Goal: Task Accomplishment & Management: Manage account settings

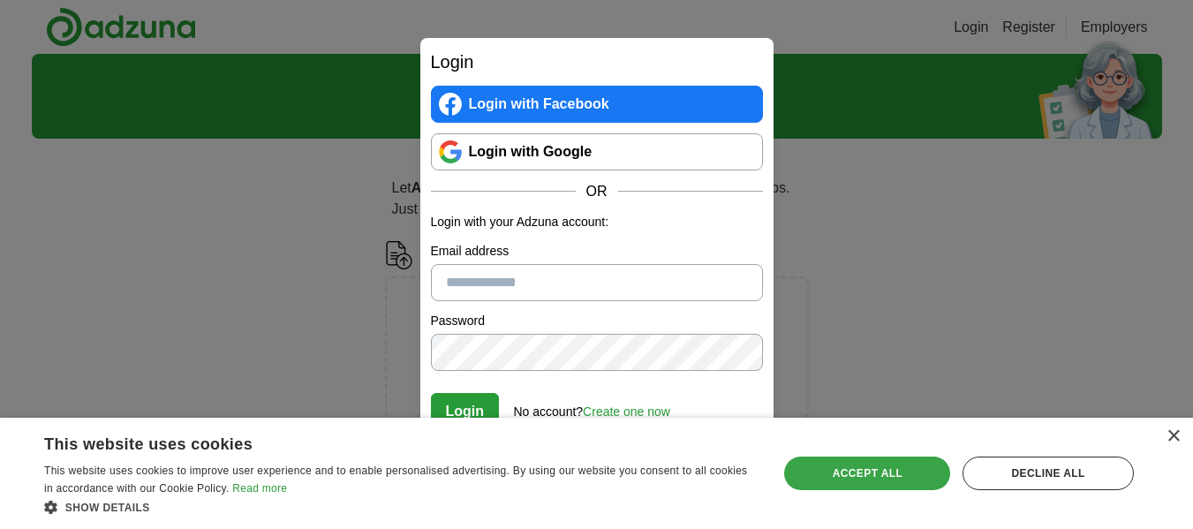
click at [853, 477] on div "Accept all" at bounding box center [867, 474] width 166 height 34
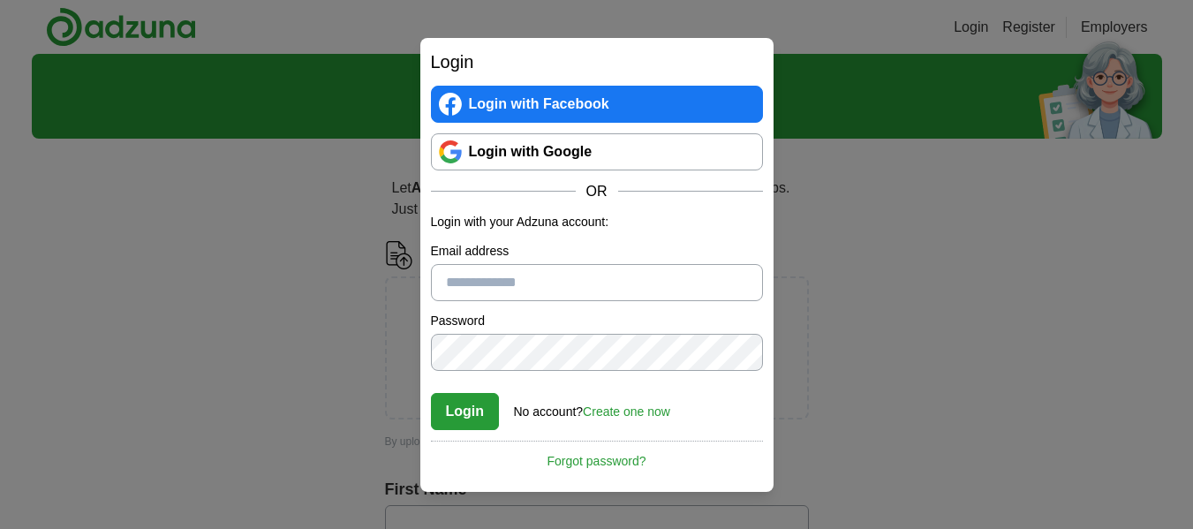
click at [467, 152] on link "Login with Google" at bounding box center [597, 151] width 332 height 37
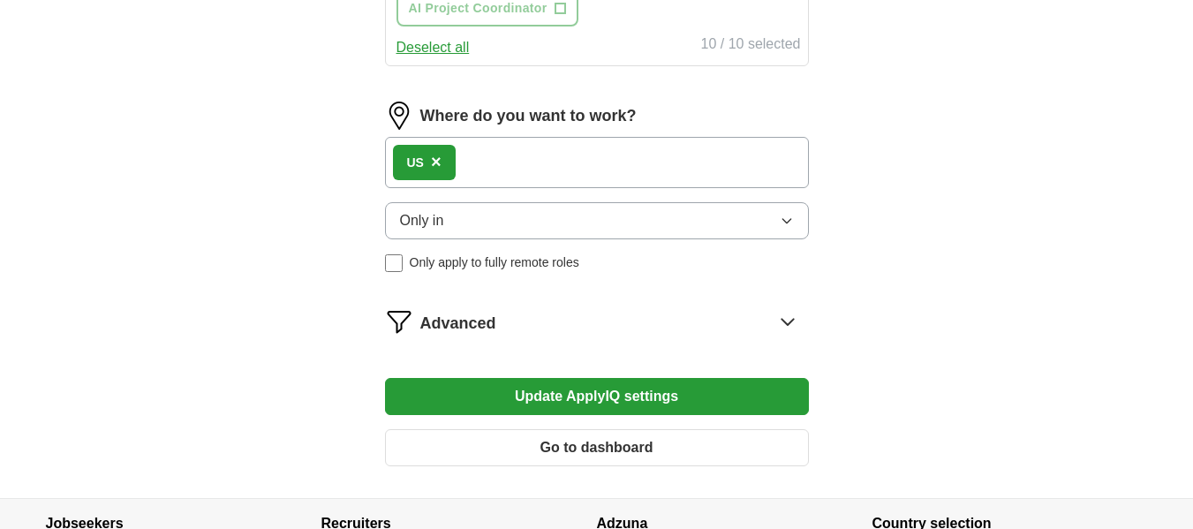
scroll to position [1025, 0]
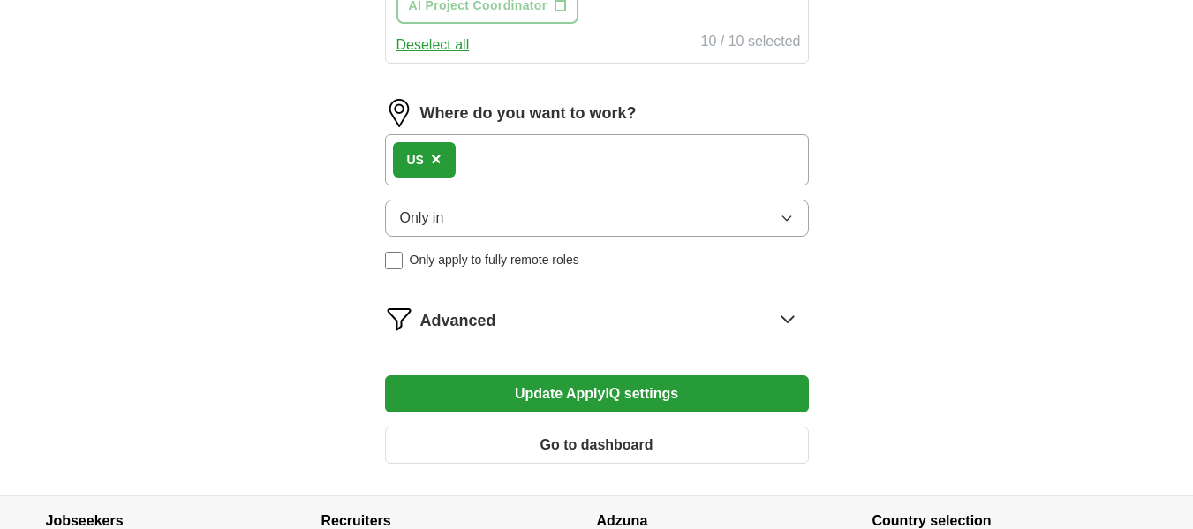
click at [440, 159] on span "×" at bounding box center [436, 158] width 11 height 19
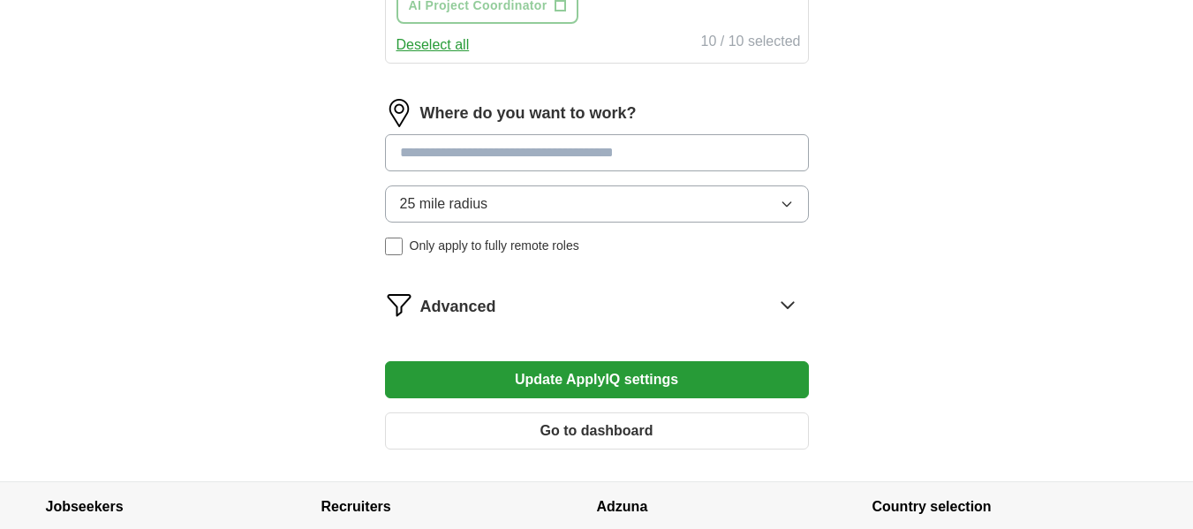
click at [440, 159] on input at bounding box center [597, 152] width 424 height 37
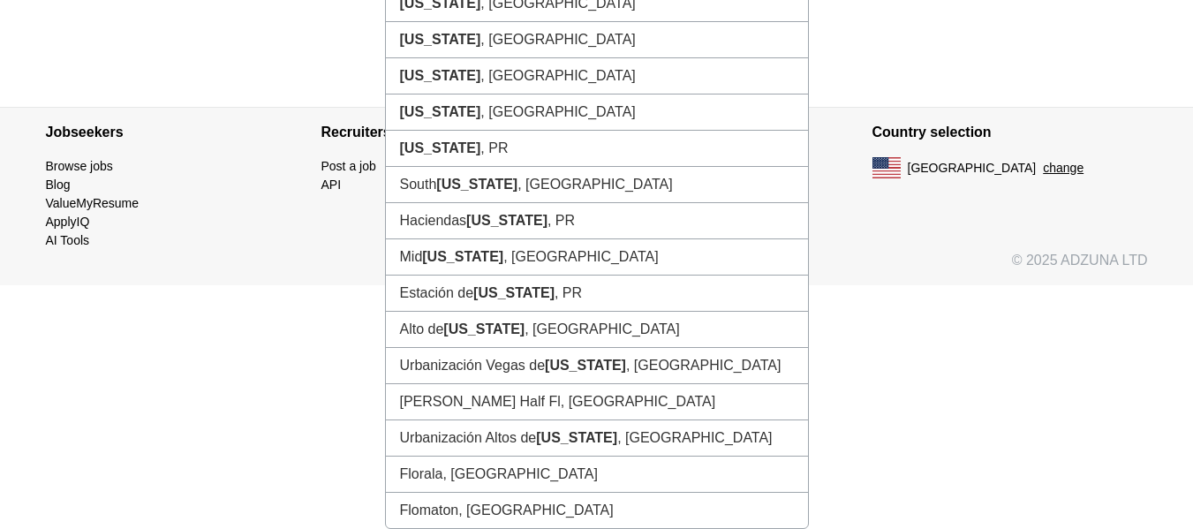
scroll to position [1004, 0]
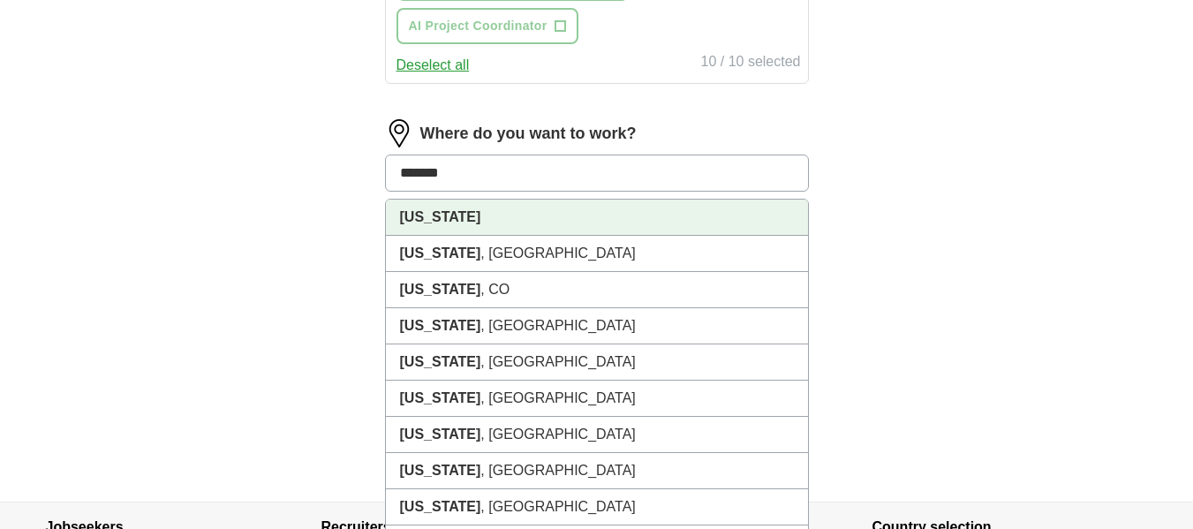
click at [435, 224] on li "Florida" at bounding box center [597, 218] width 422 height 36
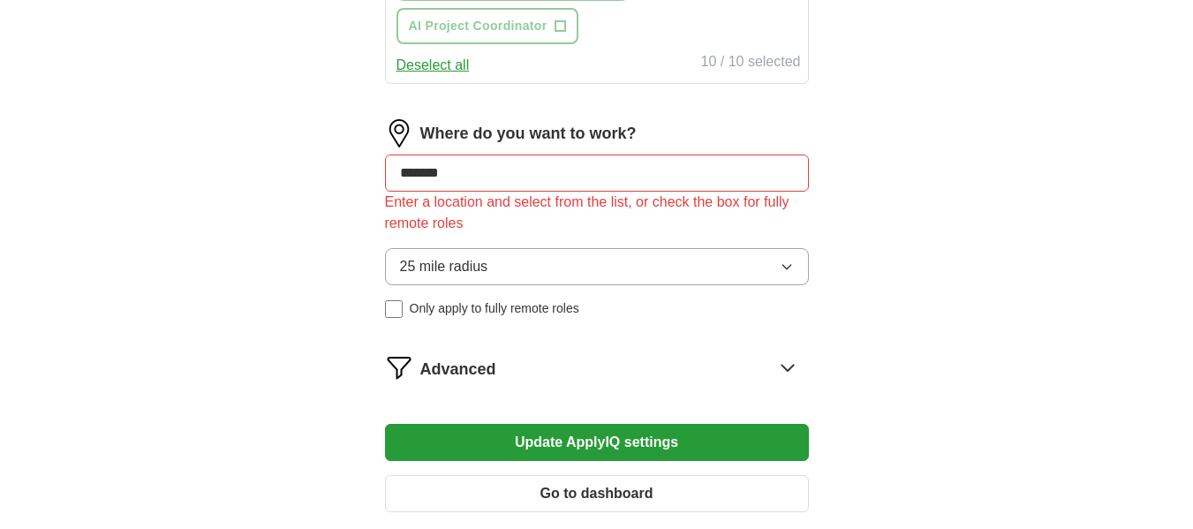
click at [395, 273] on div "25 mile radius Only apply to fully remote roles" at bounding box center [597, 283] width 424 height 70
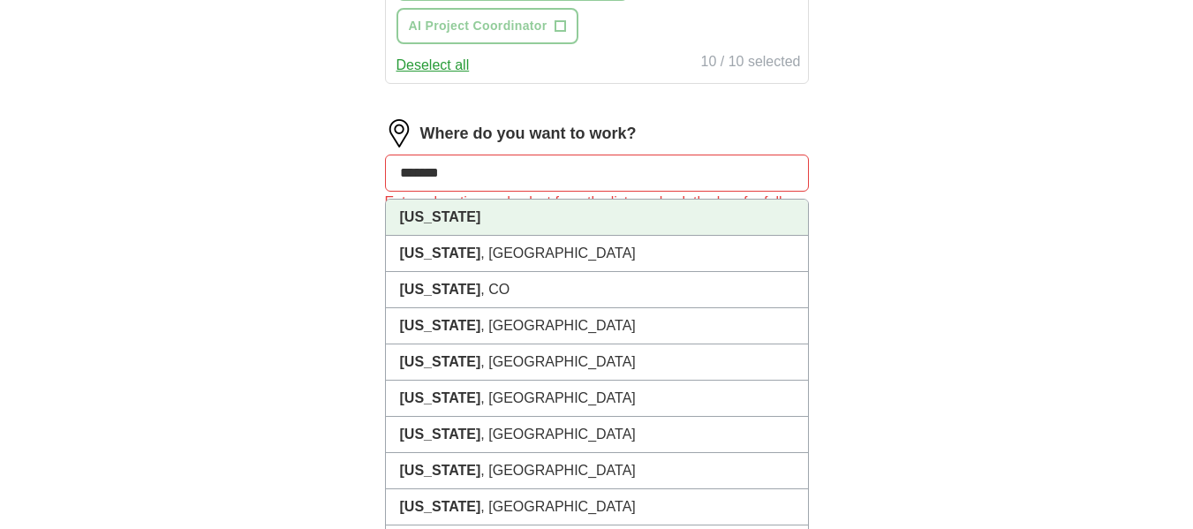
click at [483, 180] on input "*******" at bounding box center [597, 173] width 424 height 37
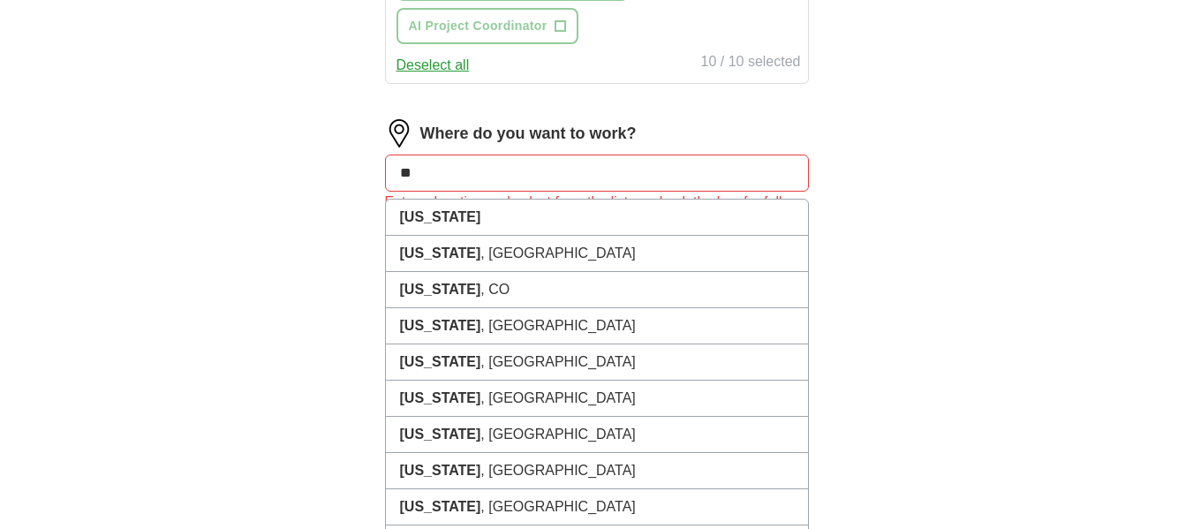
type input "*"
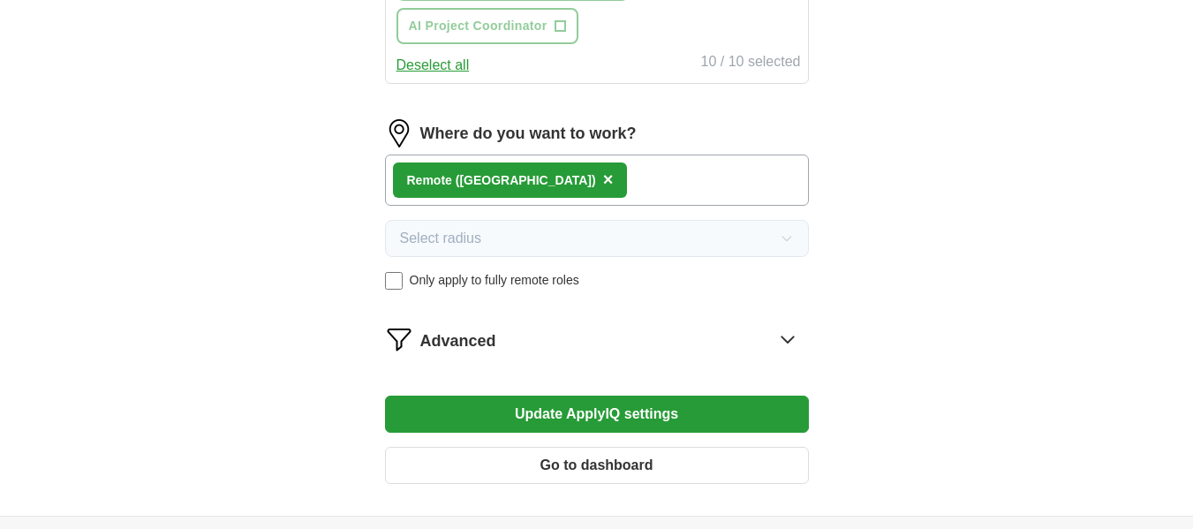
click at [603, 179] on span "×" at bounding box center [608, 179] width 11 height 19
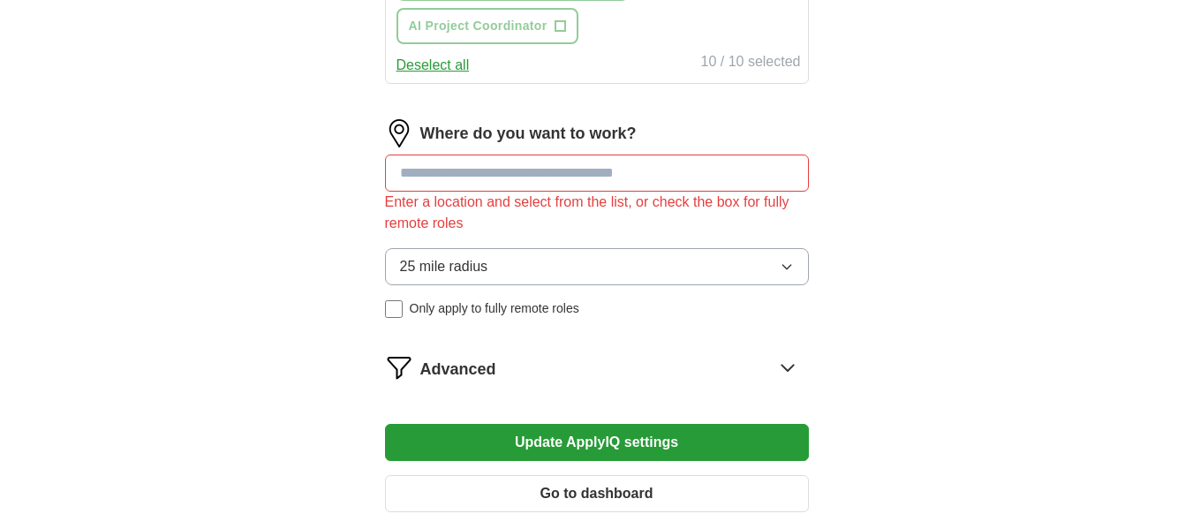
click at [496, 179] on input at bounding box center [597, 173] width 424 height 37
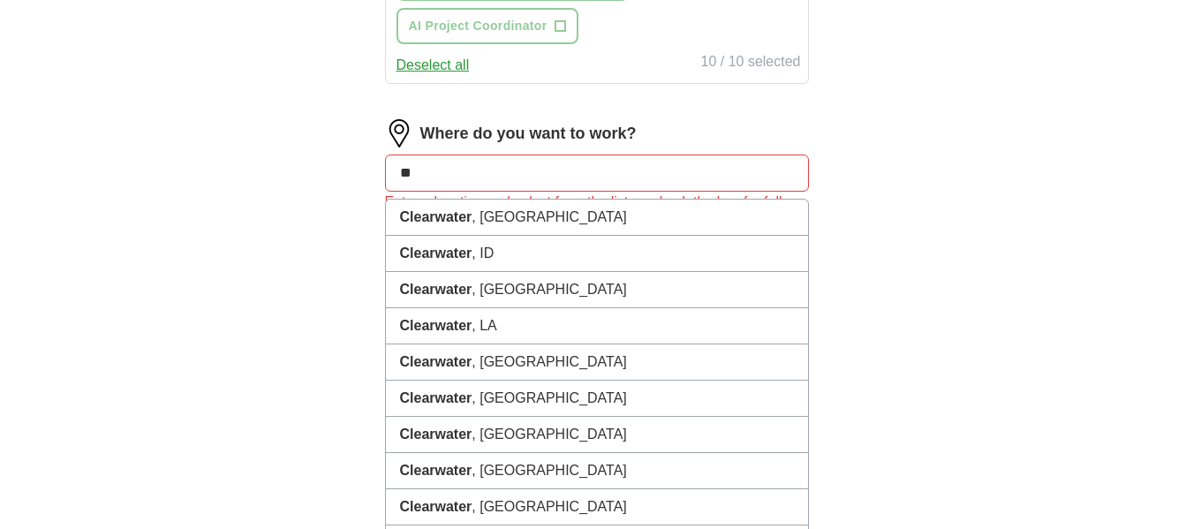
type input "*"
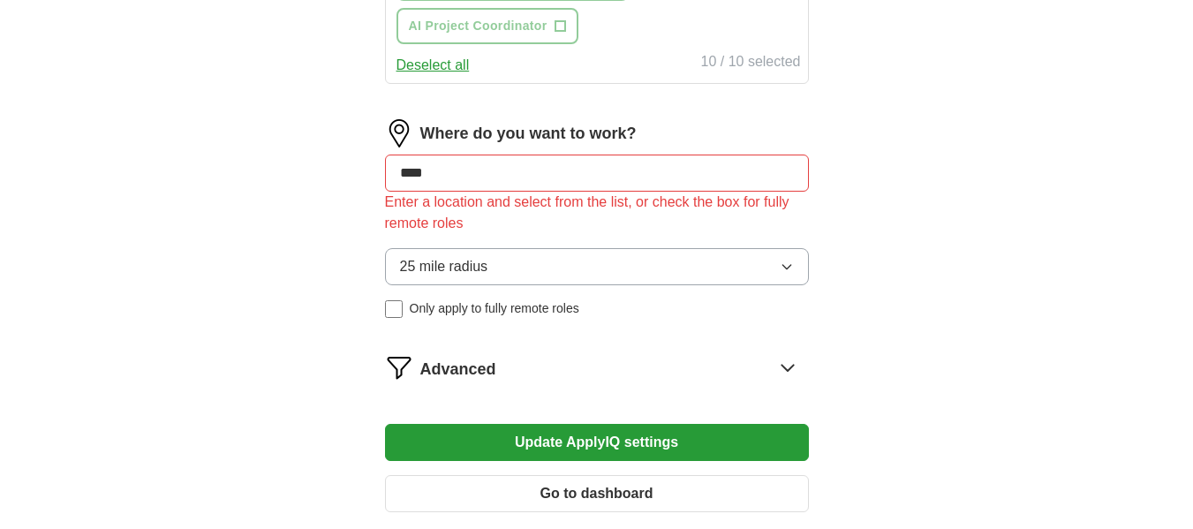
type input "*****"
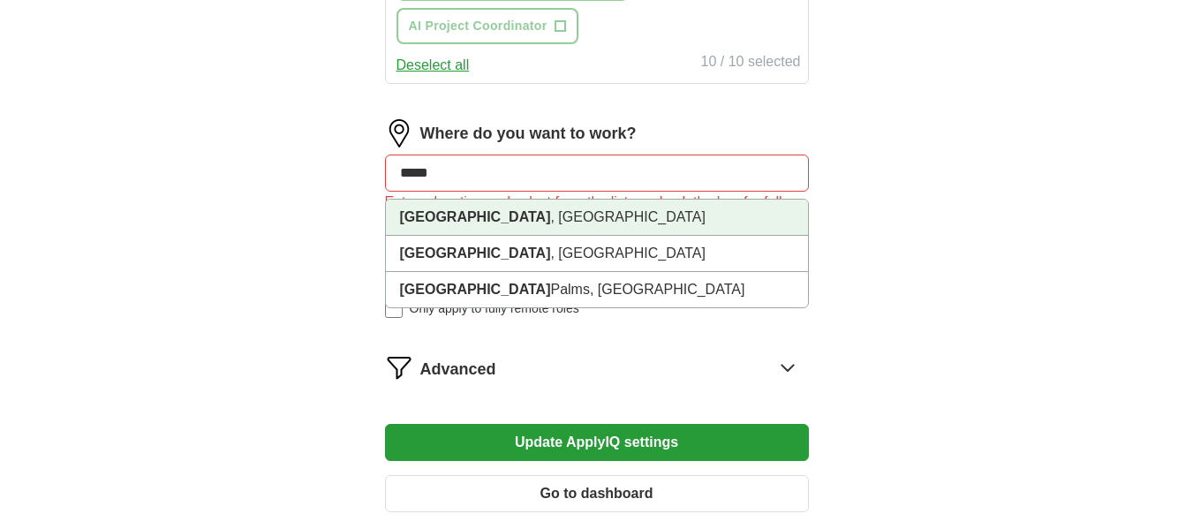
click at [486, 212] on li "Tampa , FL" at bounding box center [597, 218] width 422 height 36
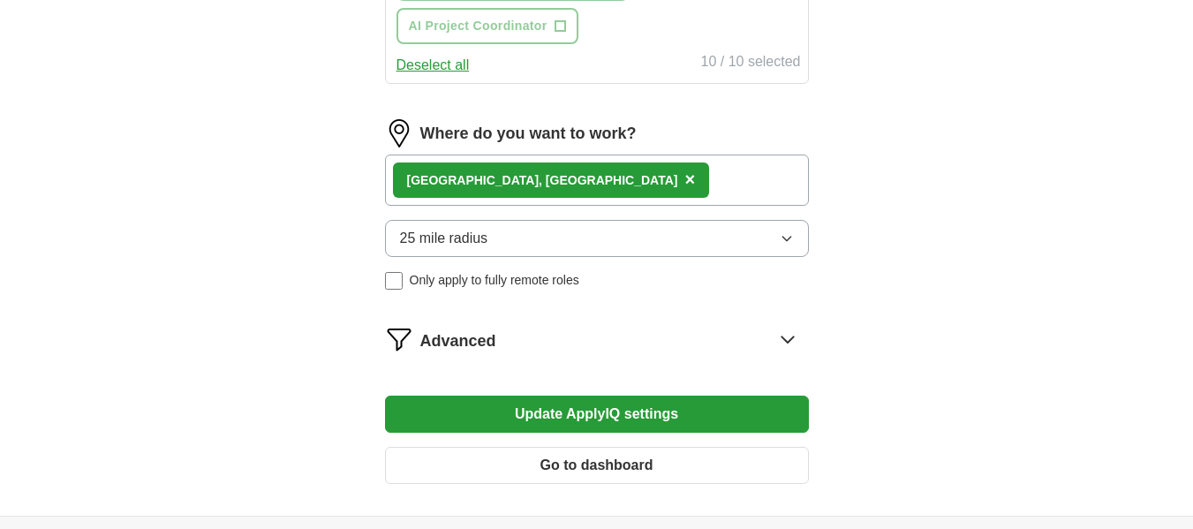
click at [723, 413] on button "Update ApplyIQ settings" at bounding box center [597, 414] width 424 height 37
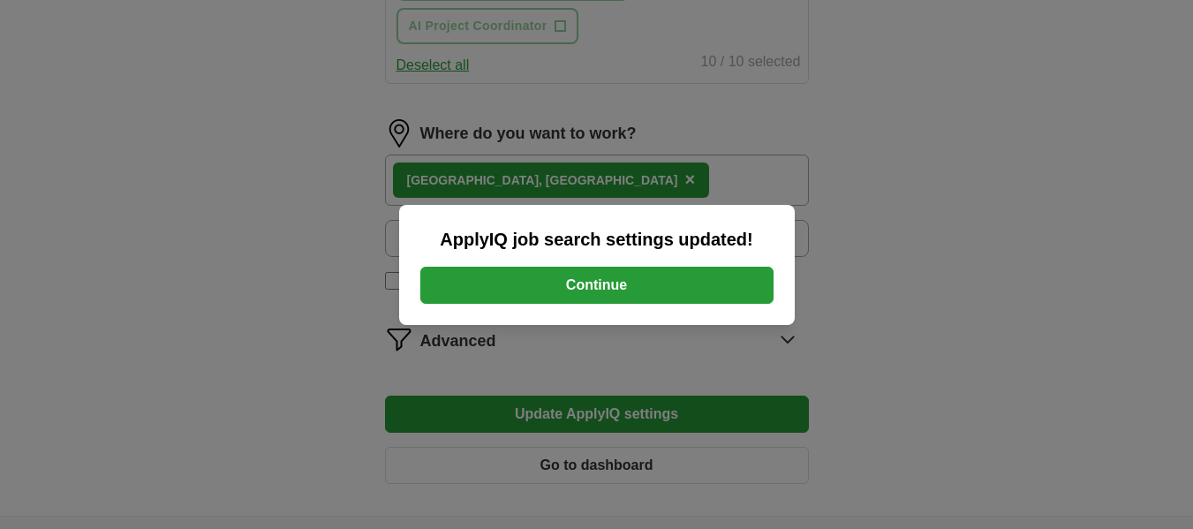
click at [627, 291] on button "Continue" at bounding box center [596, 285] width 353 height 37
